Goal: Information Seeking & Learning: Learn about a topic

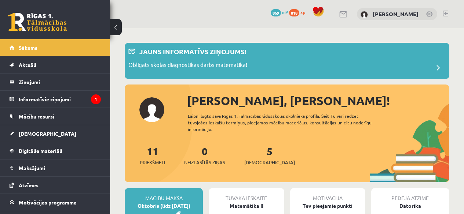
scroll to position [110, 0]
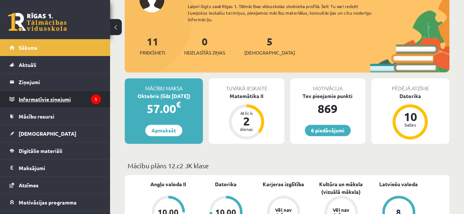
click at [41, 96] on legend "Informatīvie ziņojumi 1" at bounding box center [60, 99] width 82 height 17
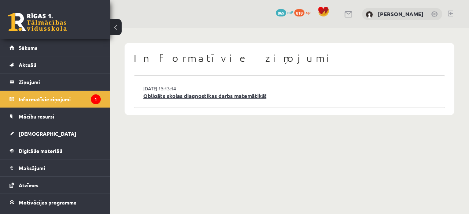
click at [223, 98] on link "Obligāts skolas diagnostikas darbs matemātikā!" at bounding box center [289, 96] width 293 height 8
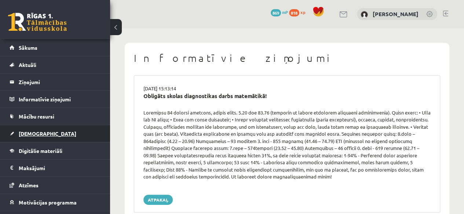
click at [24, 130] on link "[DEMOGRAPHIC_DATA]" at bounding box center [55, 133] width 91 height 17
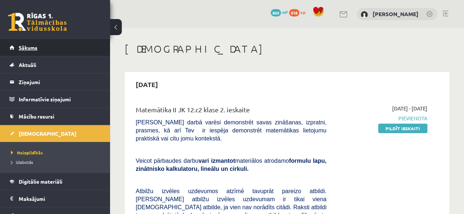
click at [36, 48] on span "Sākums" at bounding box center [28, 47] width 19 height 7
